Goal: Obtain resource: Download file/media

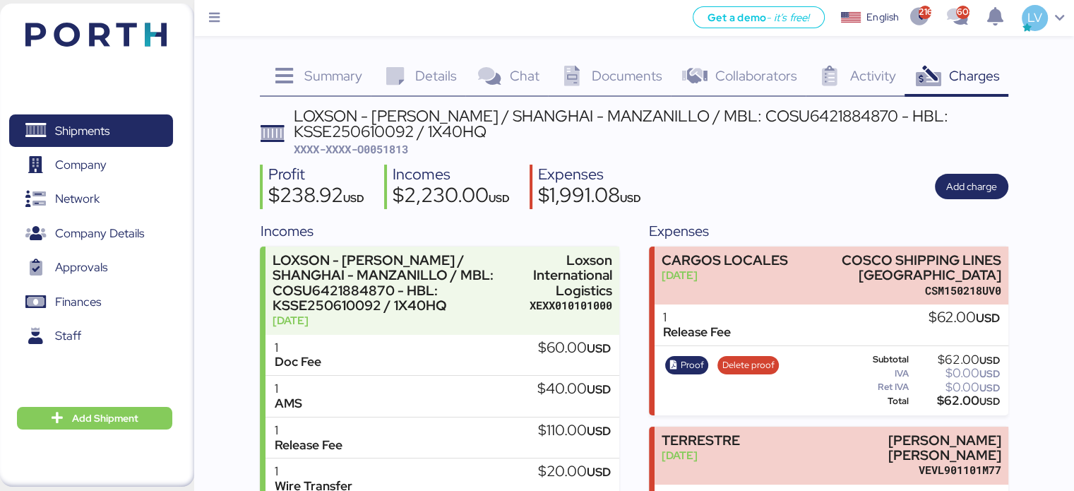
click at [150, 27] on img at bounding box center [95, 35] width 141 height 24
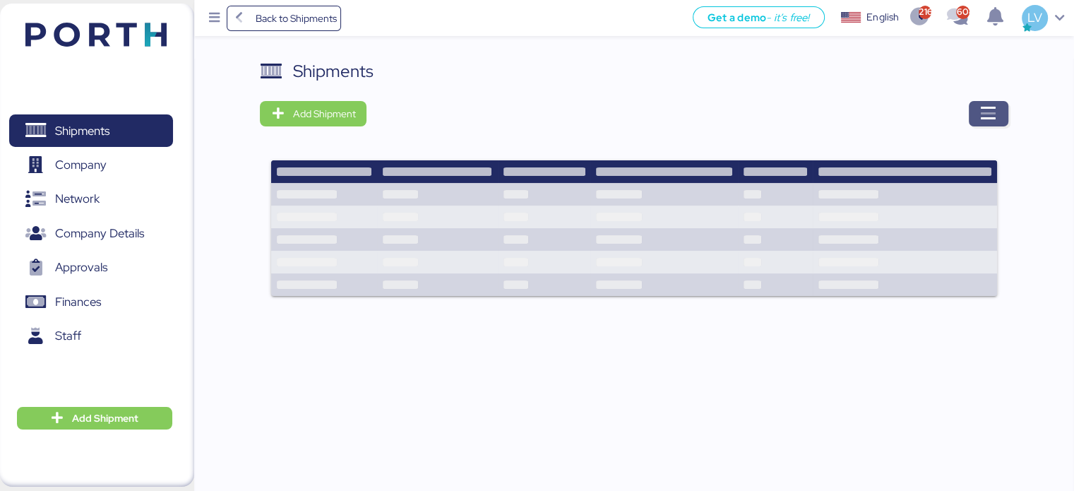
click at [995, 121] on icon "button" at bounding box center [988, 113] width 17 height 17
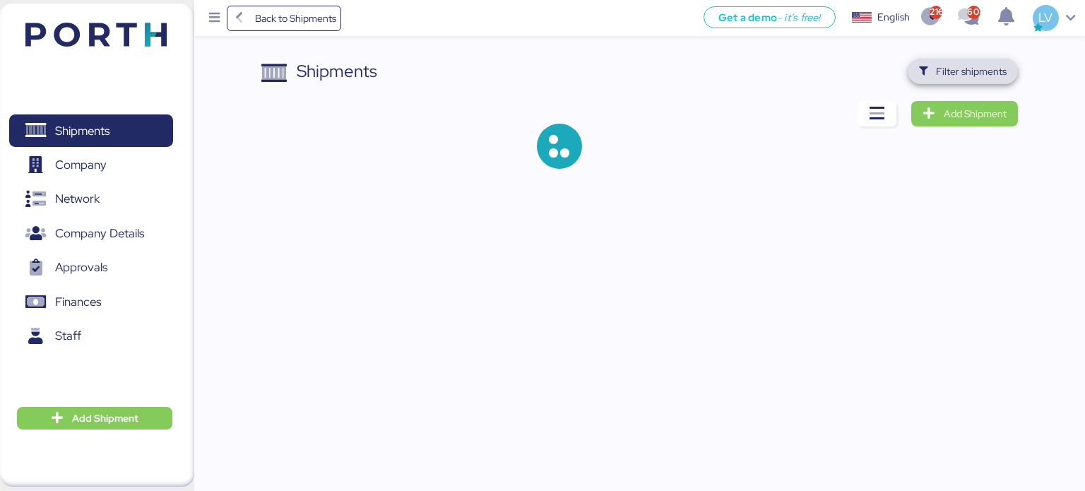
click at [983, 82] on span "Filter shipments" at bounding box center [963, 71] width 111 height 25
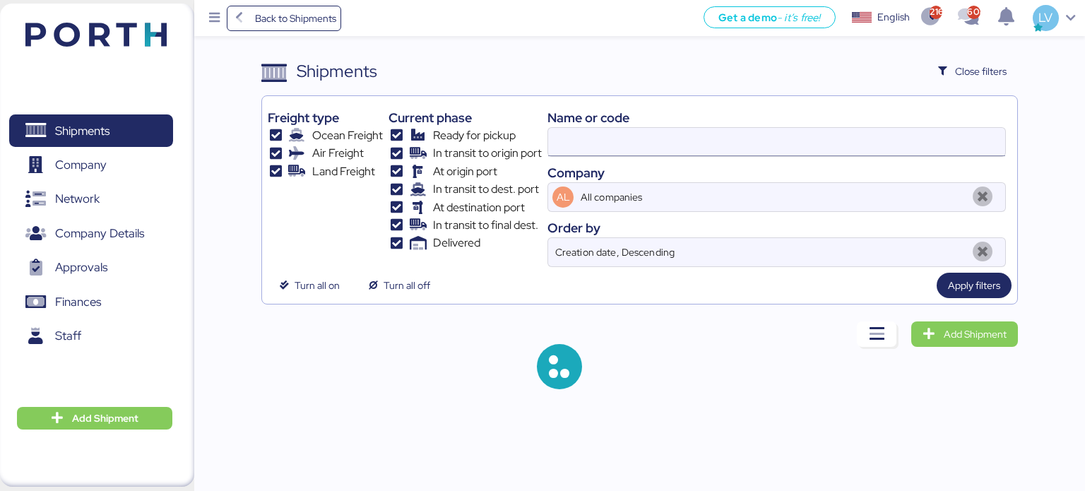
click at [897, 141] on input at bounding box center [776, 142] width 457 height 28
paste input "014-38026564//"
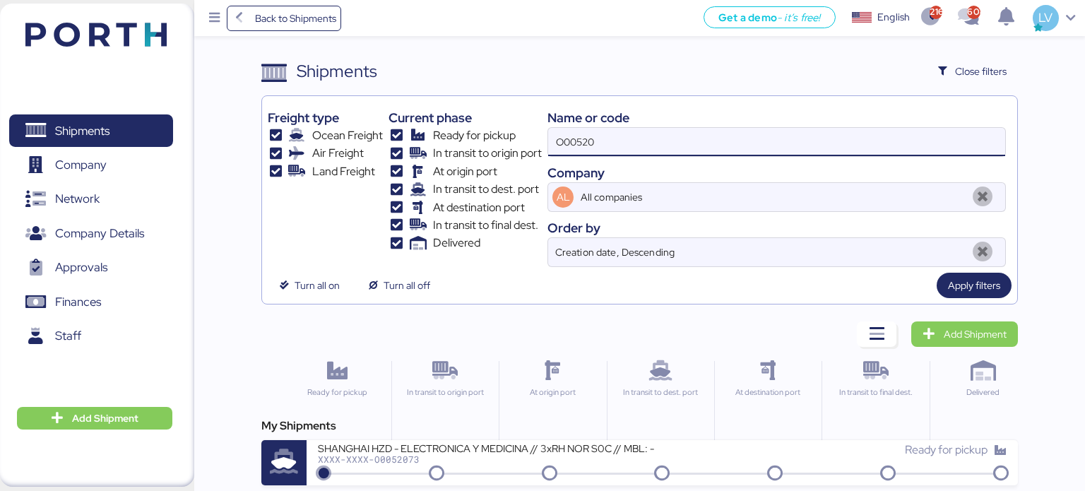
click at [896, 142] on input "O00520" at bounding box center [776, 142] width 457 height 28
paste input "014-38026564//"
type input "014-38026564"
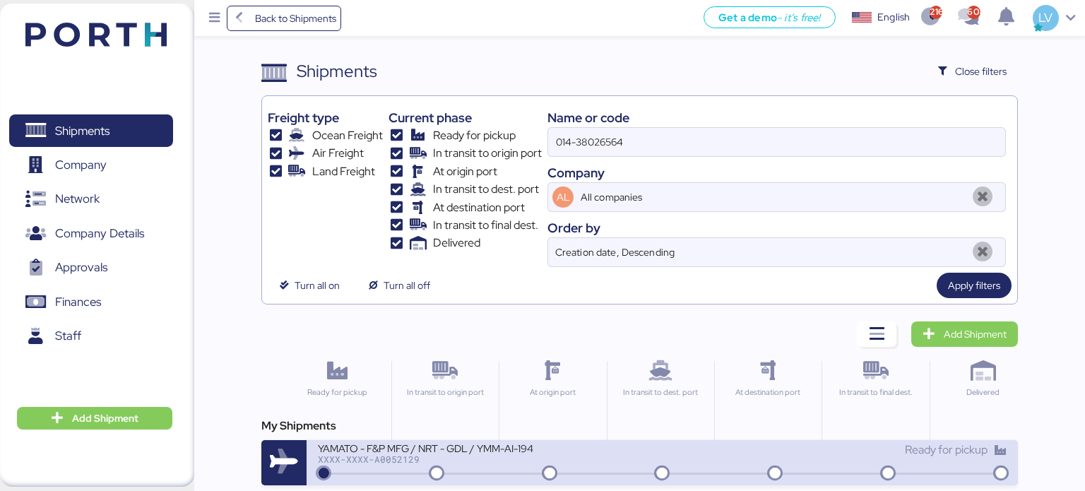
click at [500, 457] on div "XXXX-XXXX-A0052129" at bounding box center [487, 459] width 339 height 10
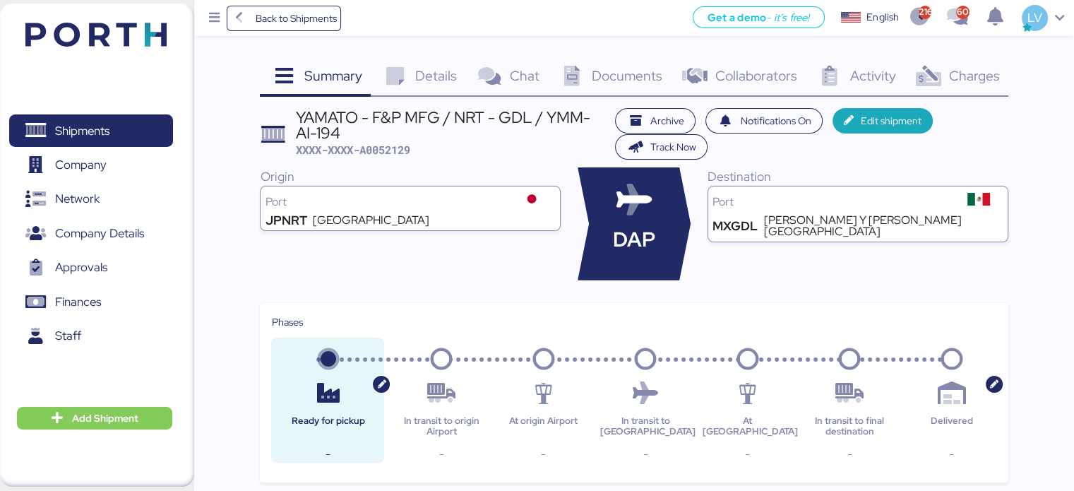
click at [609, 63] on div "Documents 0" at bounding box center [610, 78] width 124 height 38
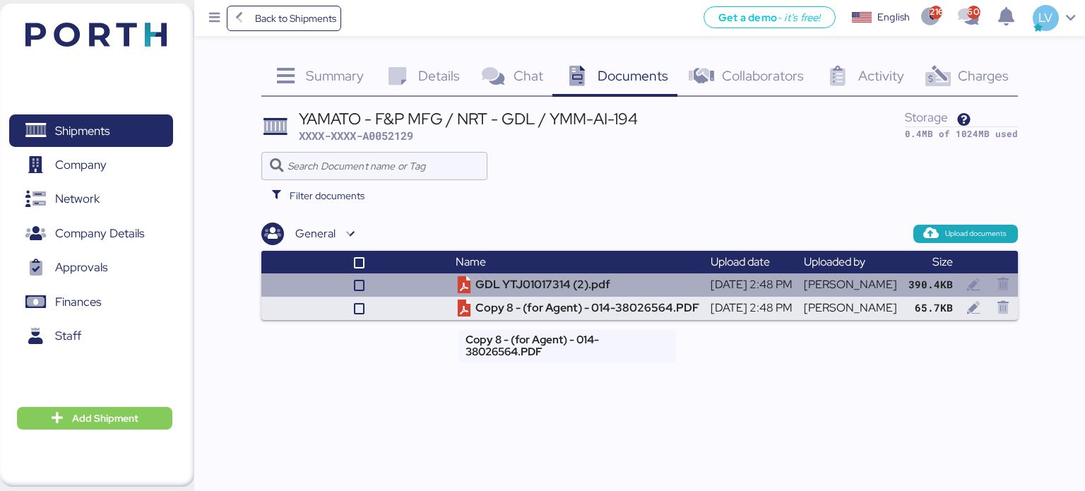
click at [588, 281] on td "GDL YTJ01017314 (2).pdf" at bounding box center [577, 284] width 255 height 23
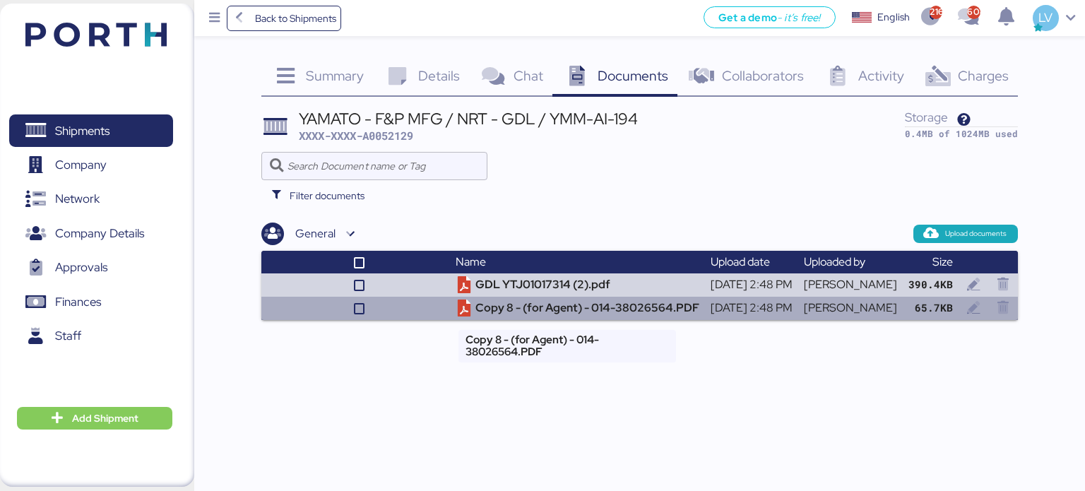
click at [488, 302] on td "Copy 8 - (for Agent) - 014-38026564.PDF" at bounding box center [577, 308] width 255 height 23
